Goal: Task Accomplishment & Management: Manage account settings

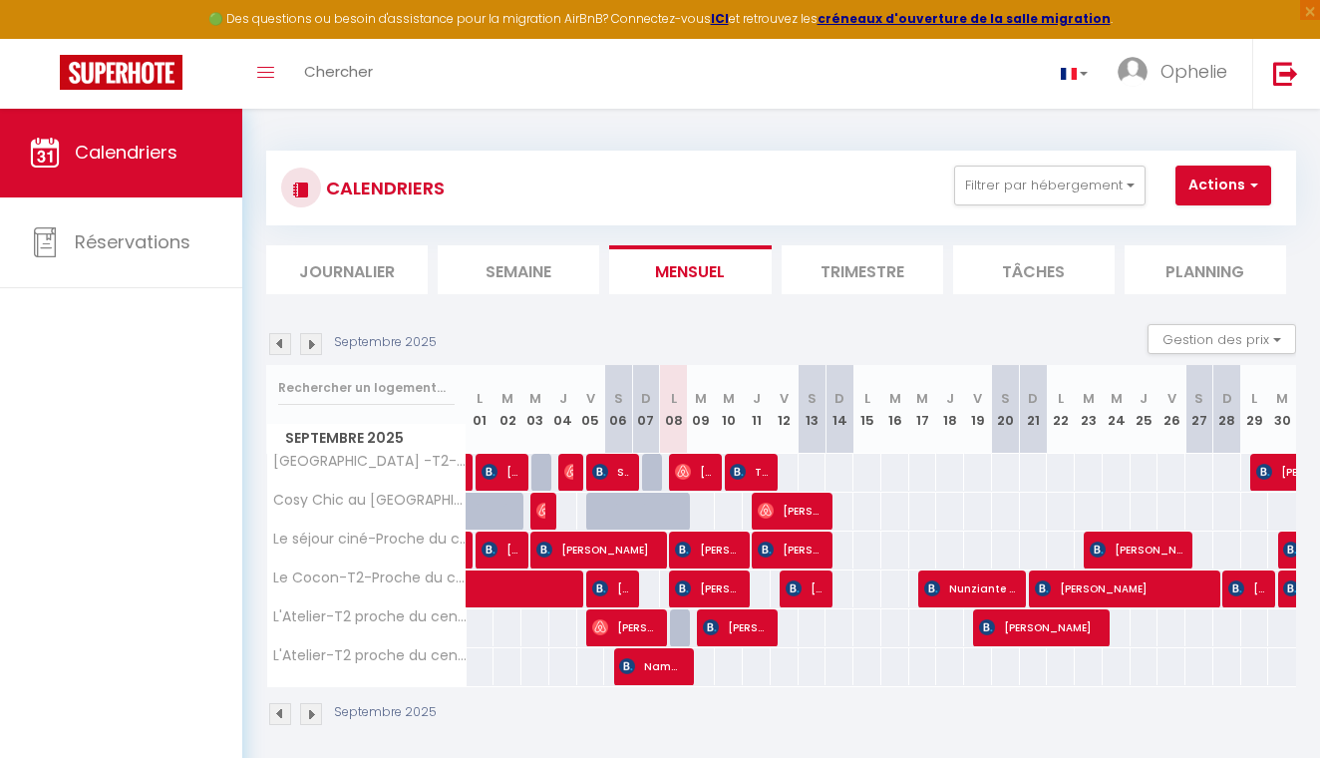
click at [699, 473] on span "[PERSON_NAME]" at bounding box center [693, 472] width 37 height 38
select select "OK"
select select "0"
select select "1"
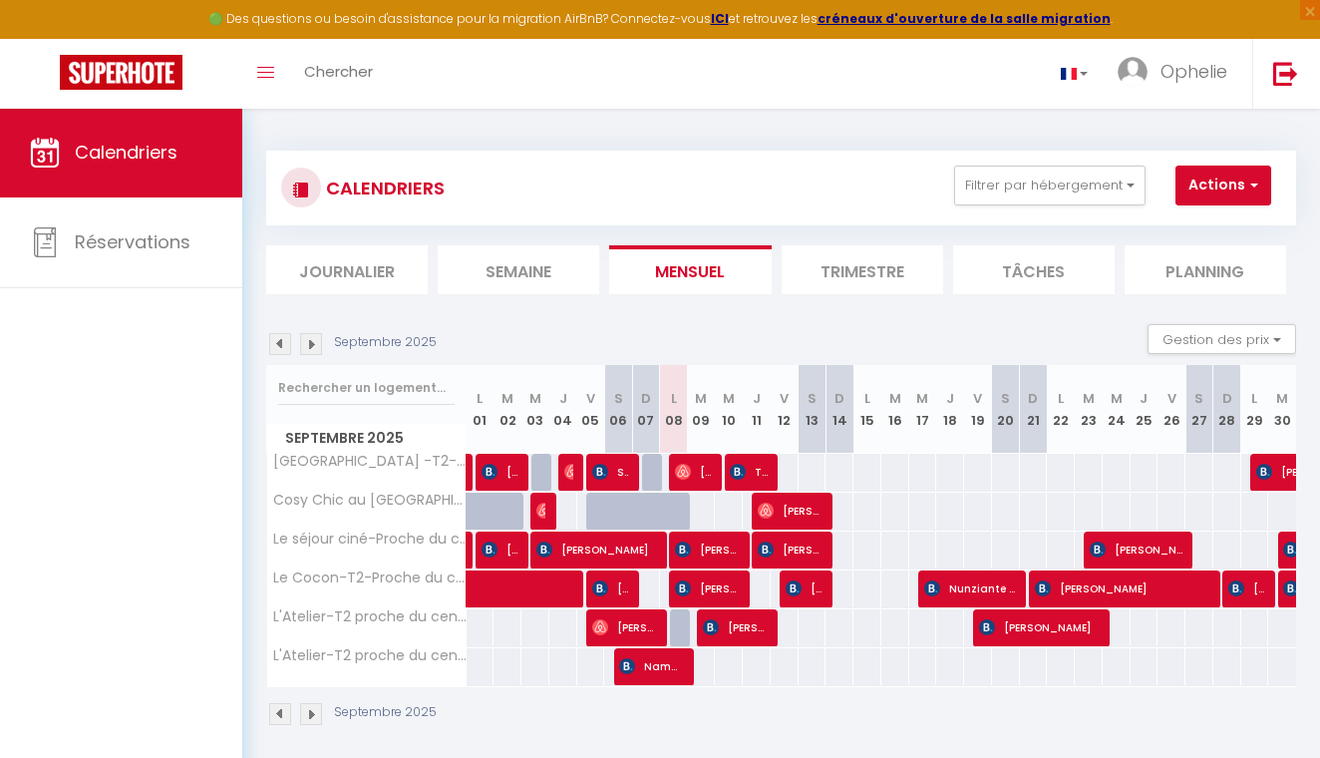
select select "1"
select select
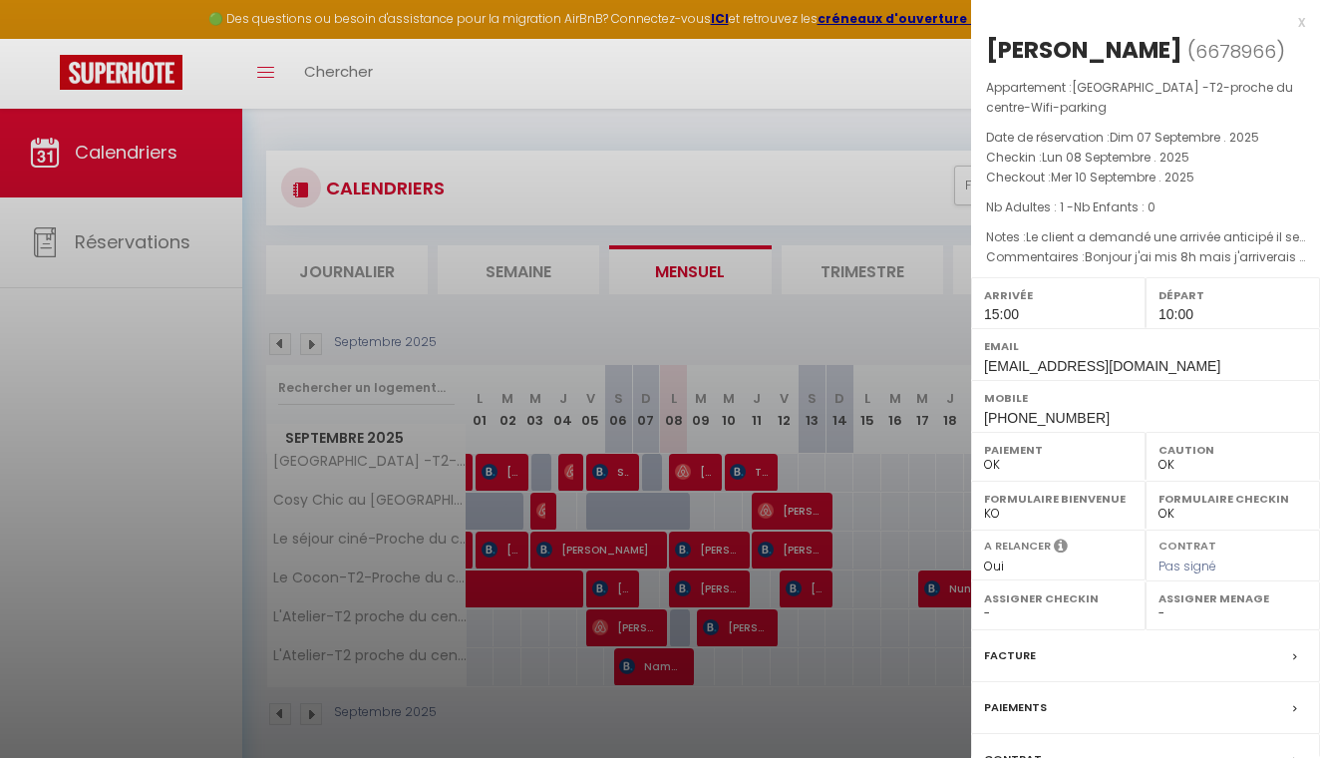
click at [819, 191] on div at bounding box center [660, 379] width 1320 height 758
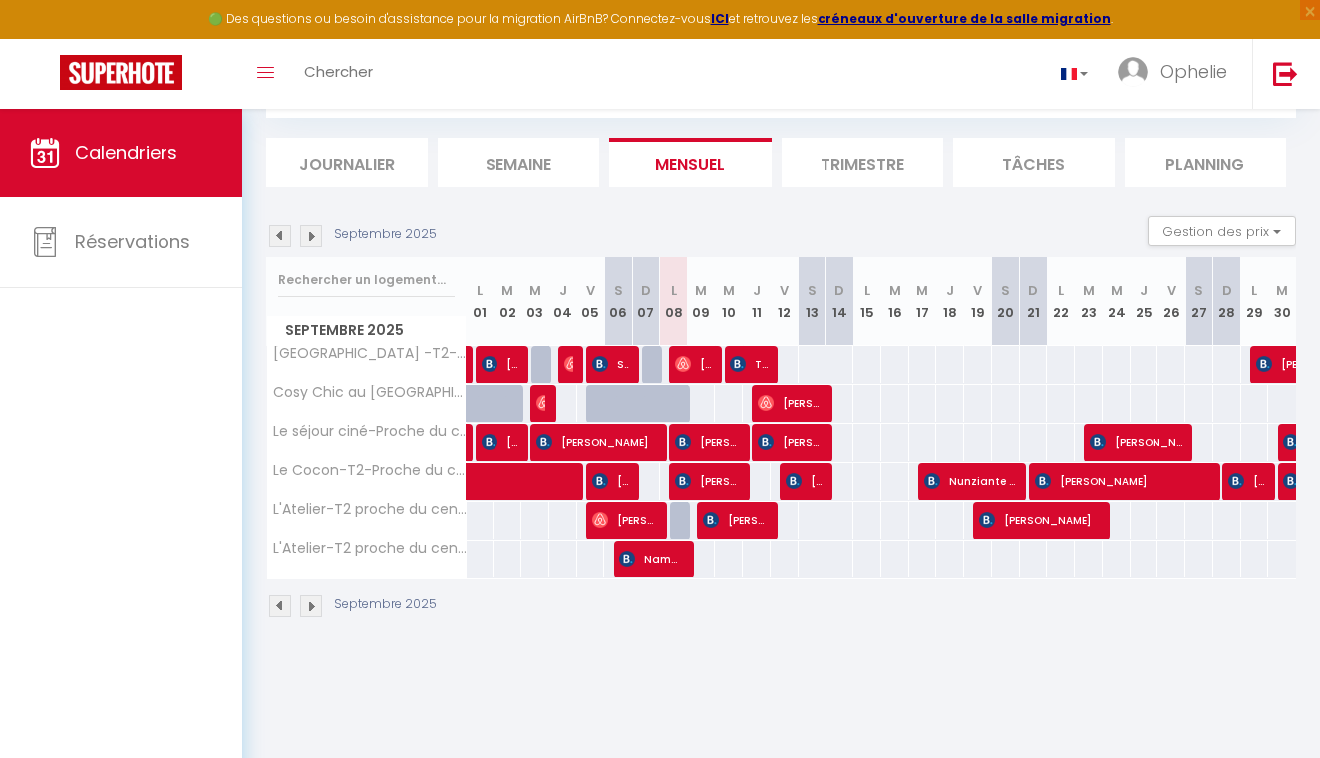
scroll to position [108, 0]
click at [312, 604] on img at bounding box center [311, 606] width 22 height 22
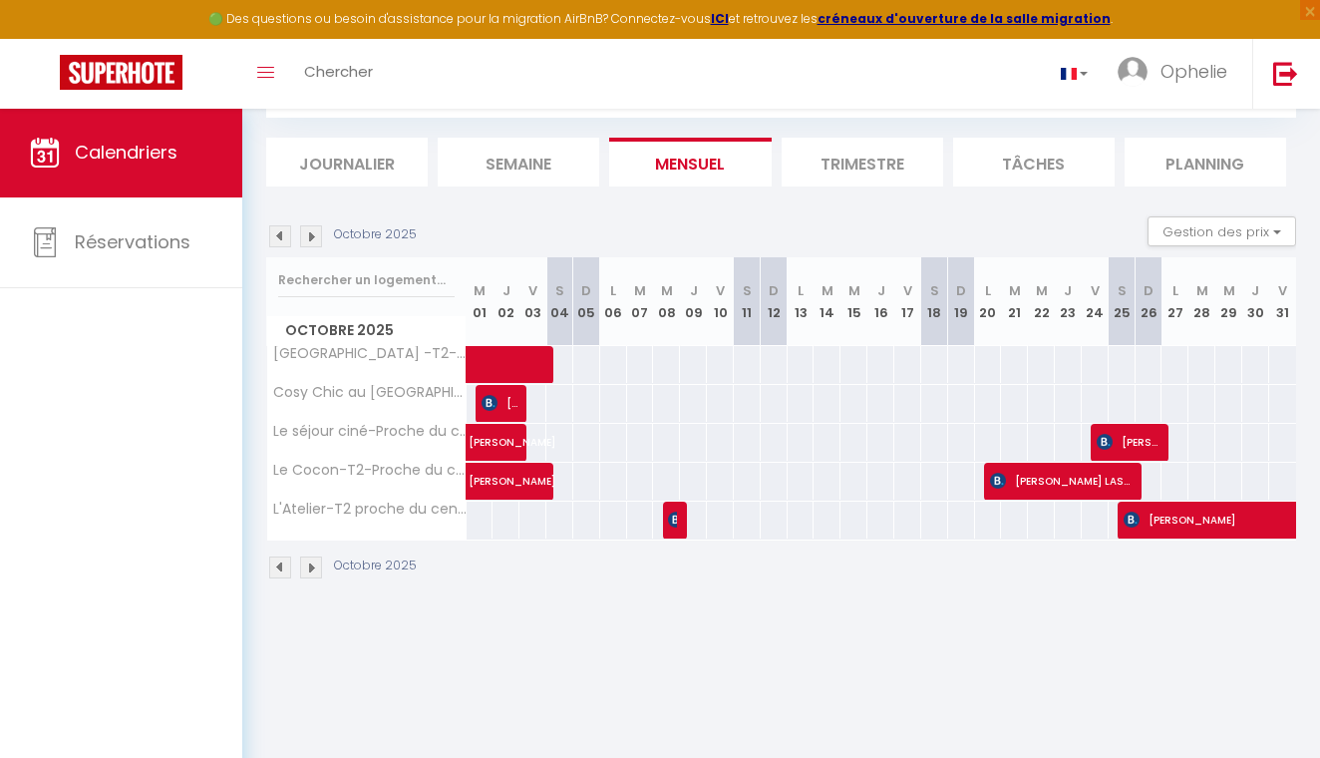
click at [289, 566] on img at bounding box center [280, 567] width 22 height 22
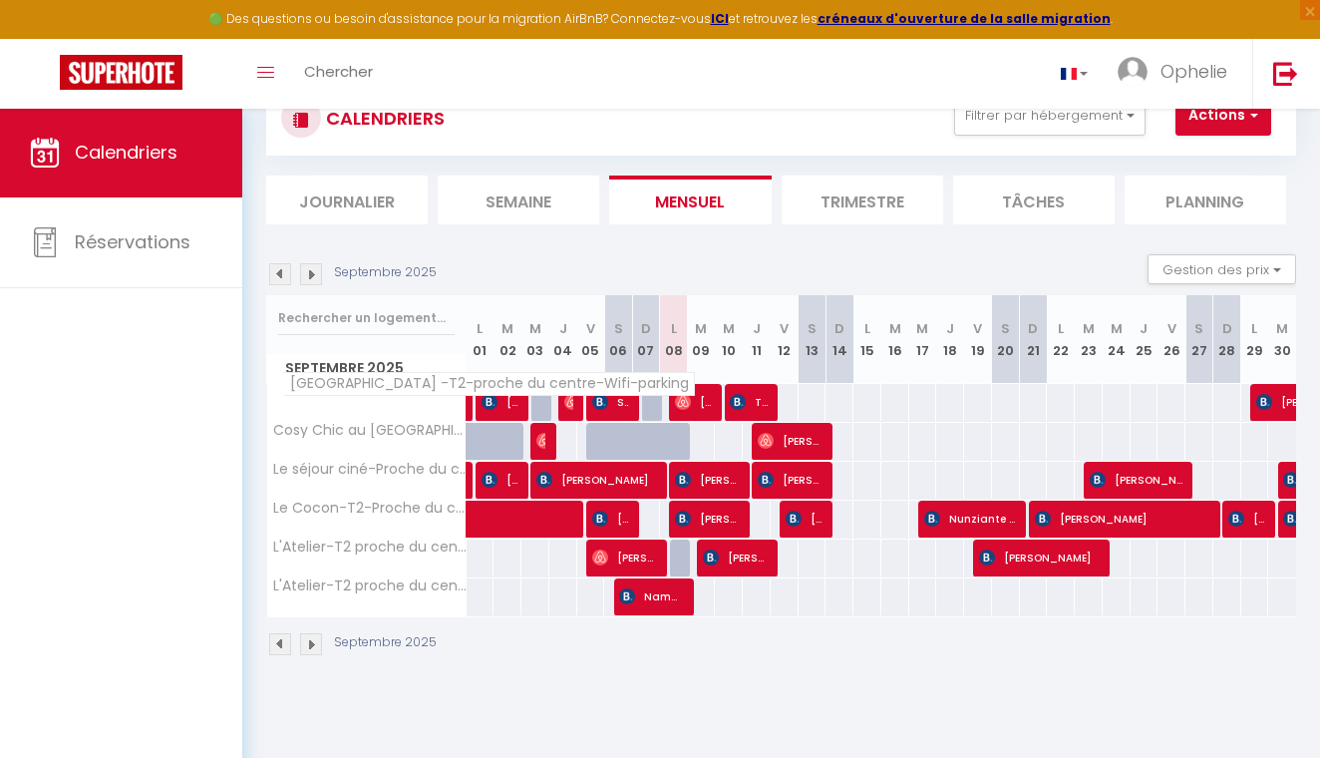
scroll to position [30, 0]
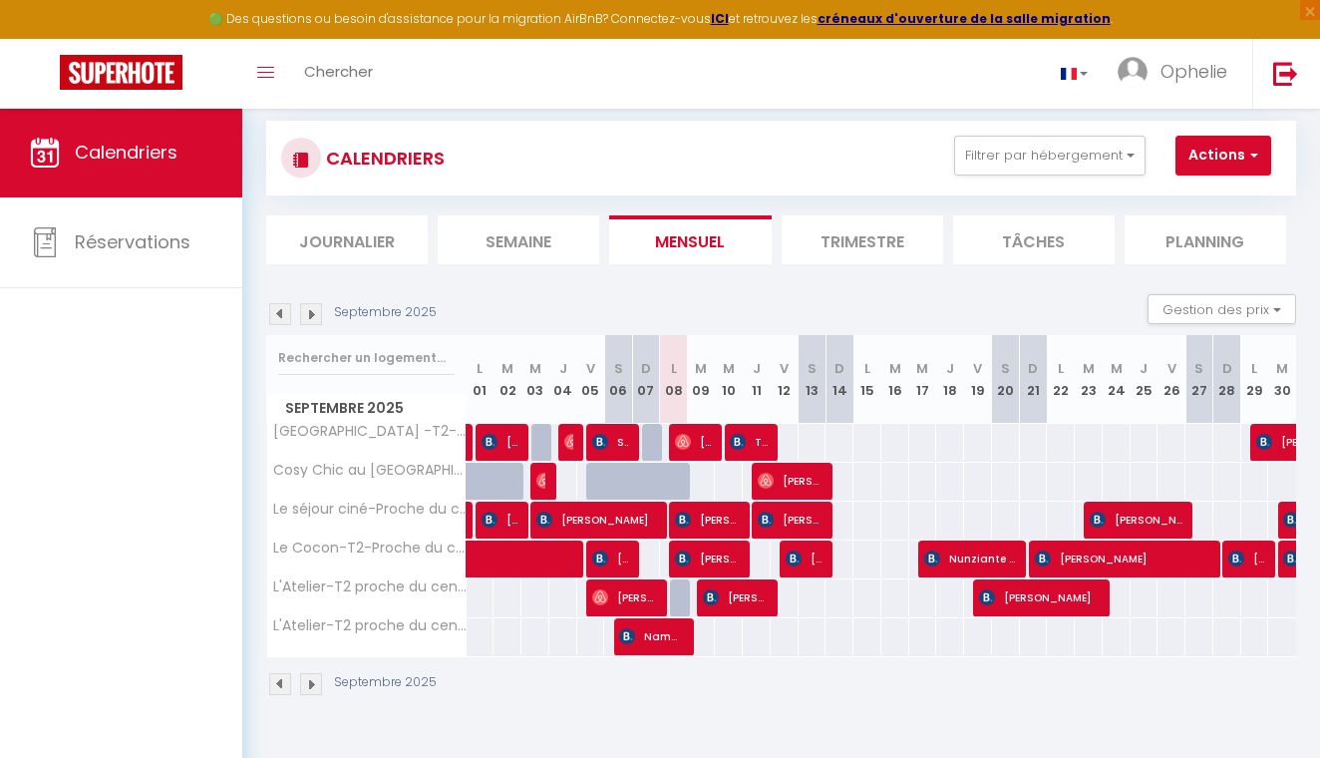
click at [710, 605] on span "[PERSON_NAME]" at bounding box center [735, 597] width 65 height 38
select select "KO"
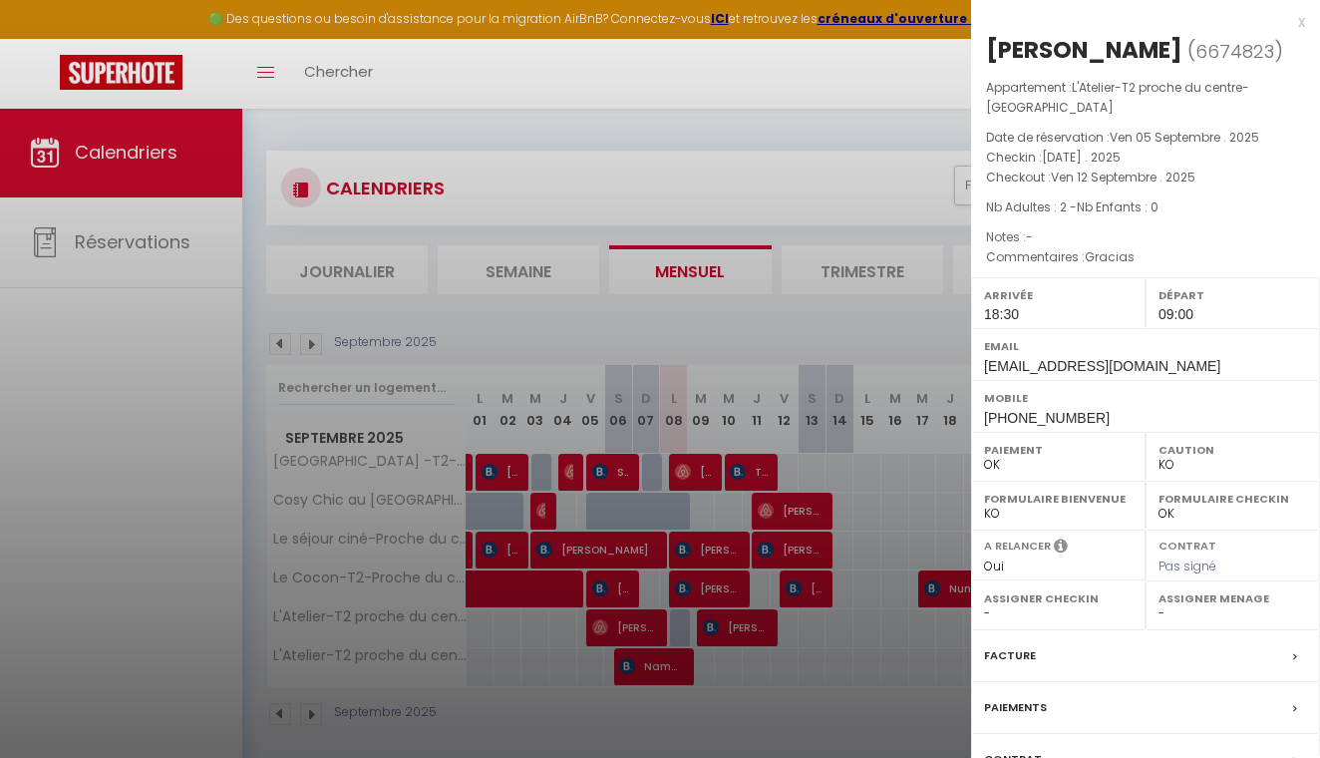
scroll to position [0, 0]
click at [1299, 26] on div "x" at bounding box center [1138, 22] width 334 height 24
